Goal: Information Seeking & Learning: Check status

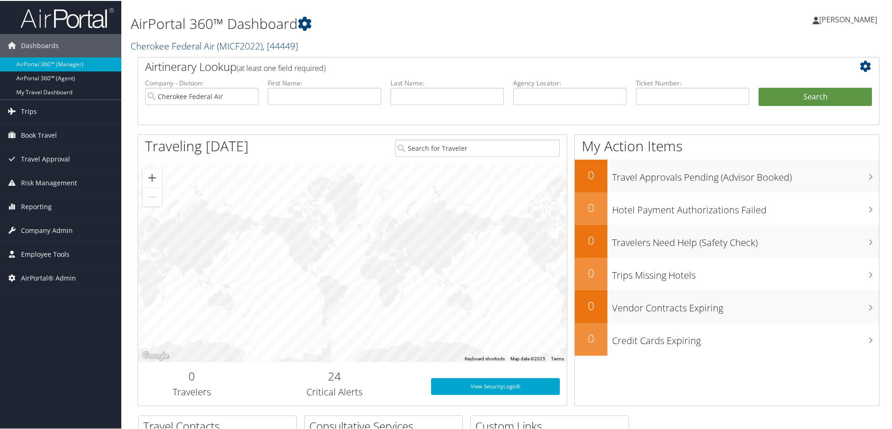
click at [283, 41] on span ", [ 44449 ]" at bounding box center [280, 45] width 35 height 13
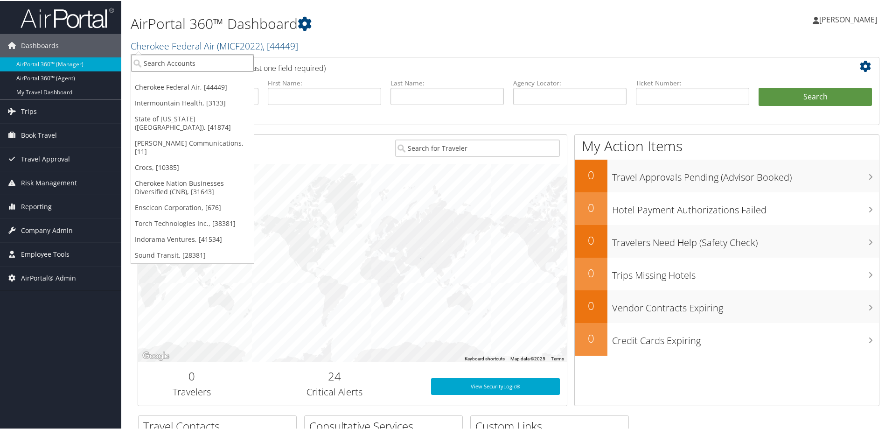
click at [187, 63] on input "search" at bounding box center [192, 62] width 123 height 17
type input "domo"
drag, startPoint x: 182, startPoint y: 85, endPoint x: 180, endPoint y: 104, distance: 19.8
click at [181, 85] on div "Account" at bounding box center [192, 87] width 133 height 8
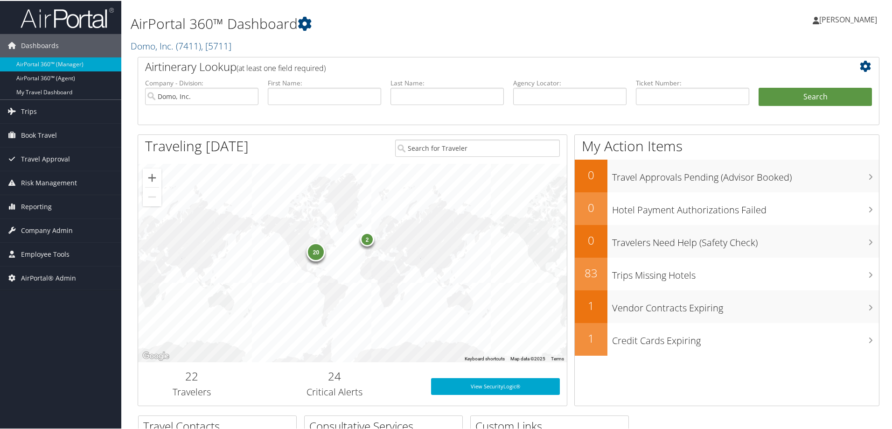
click at [364, 313] on div "20 2" at bounding box center [352, 262] width 429 height 198
click at [37, 208] on span "Reporting" at bounding box center [36, 205] width 31 height 23
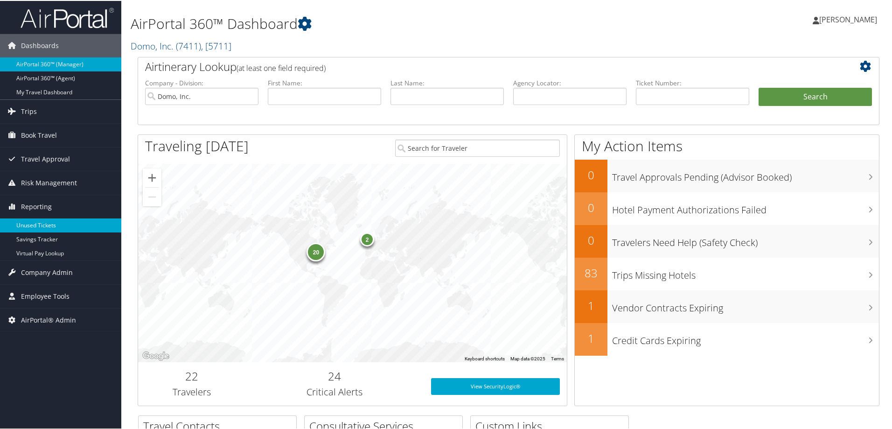
click at [38, 223] on link "Unused Tickets" at bounding box center [60, 224] width 121 height 14
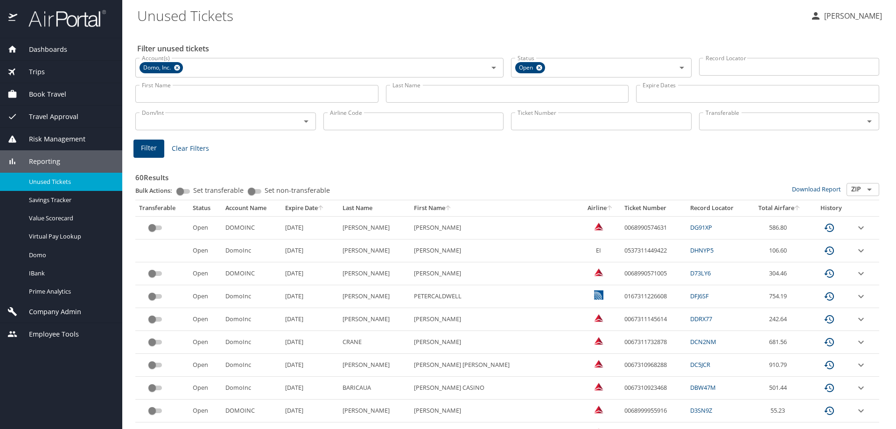
click at [185, 96] on input "First Name" at bounding box center [256, 94] width 243 height 18
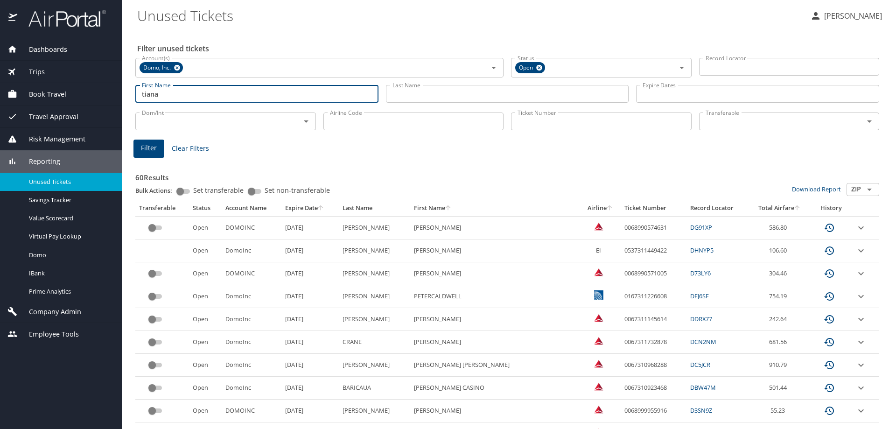
type input "tiana"
click at [388, 96] on input "Last Name" at bounding box center [507, 94] width 243 height 18
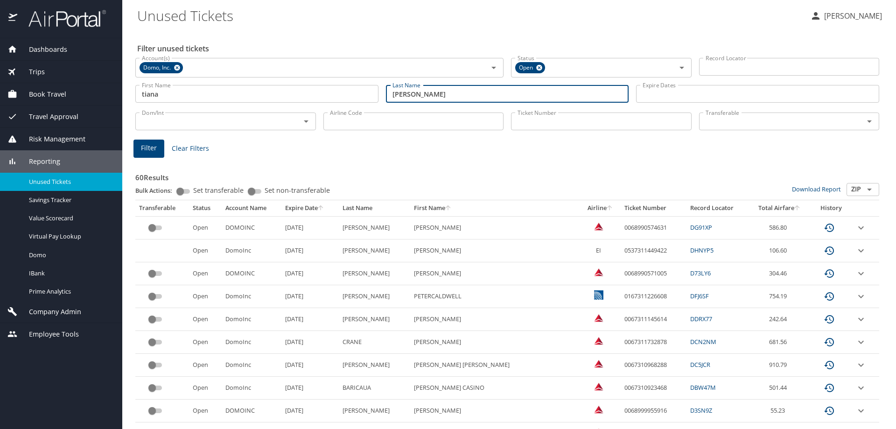
type input "shumway"
click at [151, 148] on span "Filter" at bounding box center [149, 148] width 16 height 12
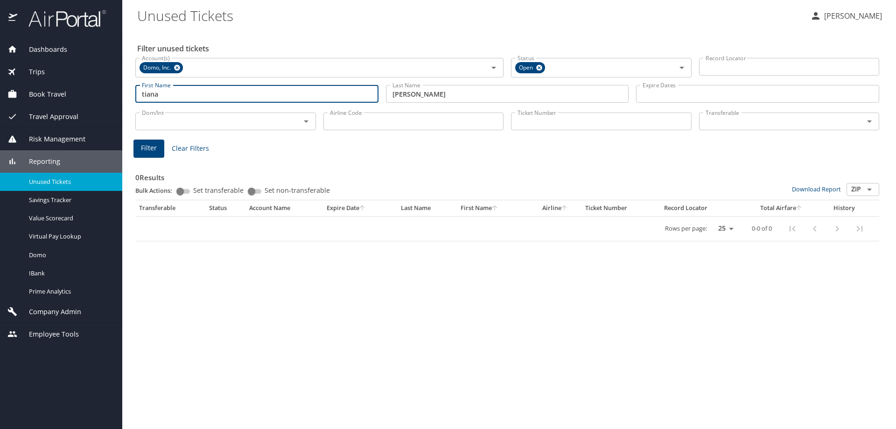
drag, startPoint x: 162, startPoint y: 98, endPoint x: 132, endPoint y: 98, distance: 30.3
click at [132, 98] on div "First Name tiana First Name" at bounding box center [257, 93] width 250 height 33
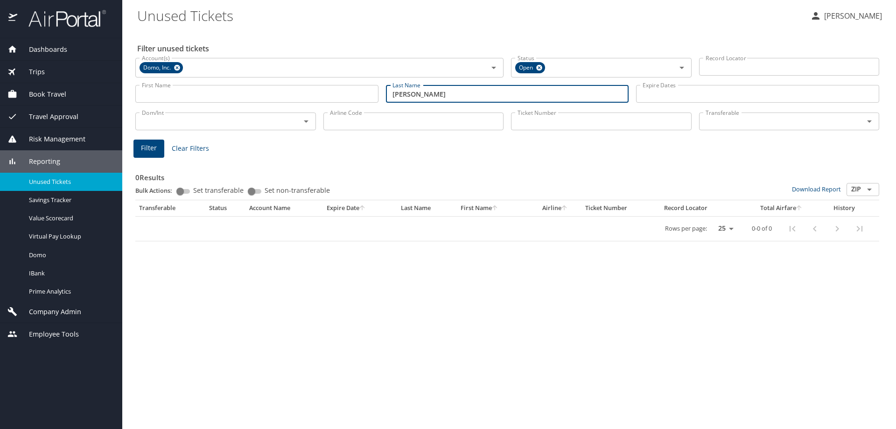
drag, startPoint x: 431, startPoint y: 95, endPoint x: 386, endPoint y: 86, distance: 46.0
click at [386, 86] on input "shumway" at bounding box center [507, 94] width 243 height 18
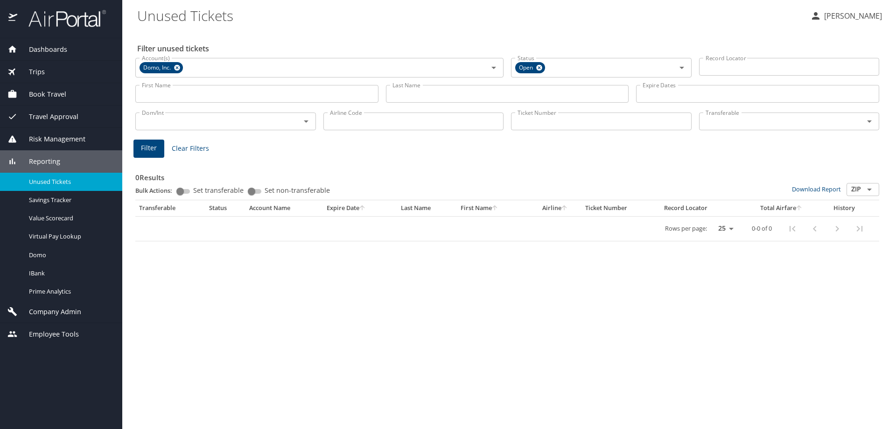
click at [372, 313] on div "Filter unused tickets Account(s) Domo, Inc. Account(s) Status Open Status Recor…" at bounding box center [509, 229] width 744 height 399
click at [147, 147] on span "Filter" at bounding box center [149, 148] width 16 height 12
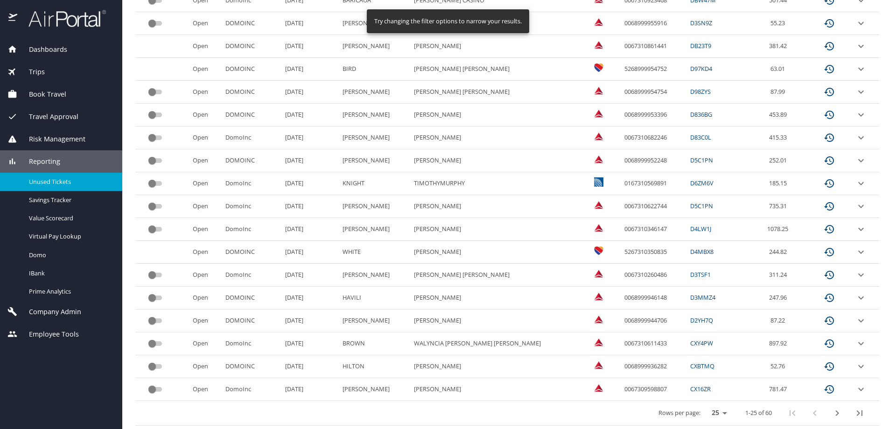
scroll to position [388, 0]
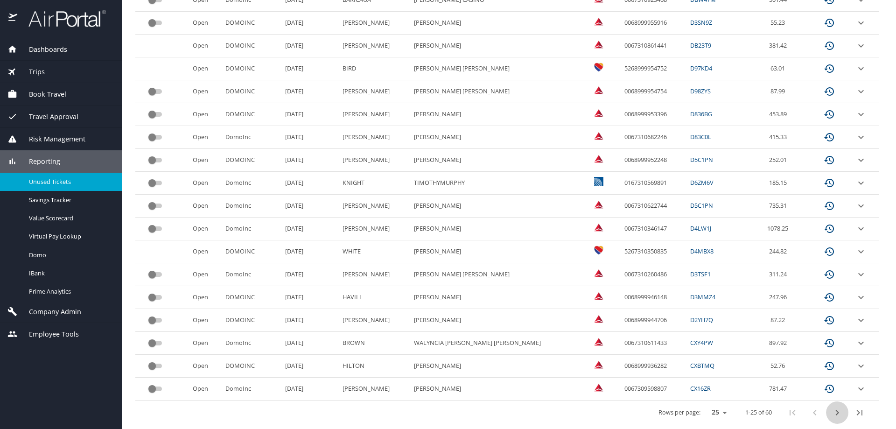
click at [835, 412] on icon "next page" at bounding box center [836, 413] width 3 height 6
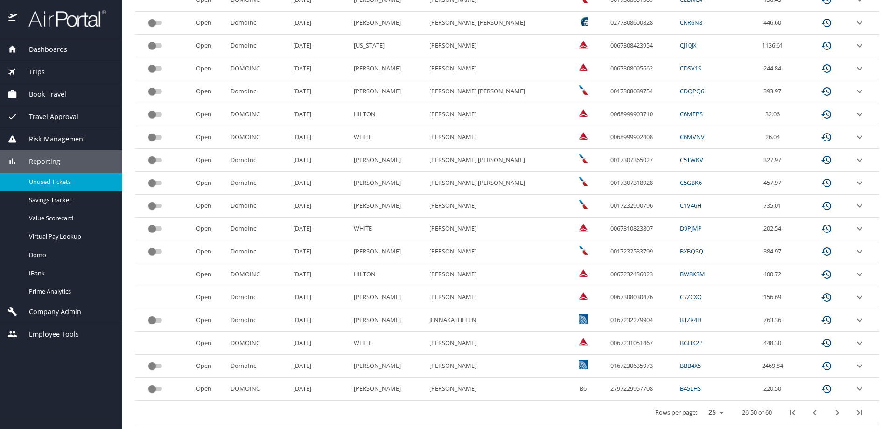
scroll to position [154, 0]
